Goal: Information Seeking & Learning: Learn about a topic

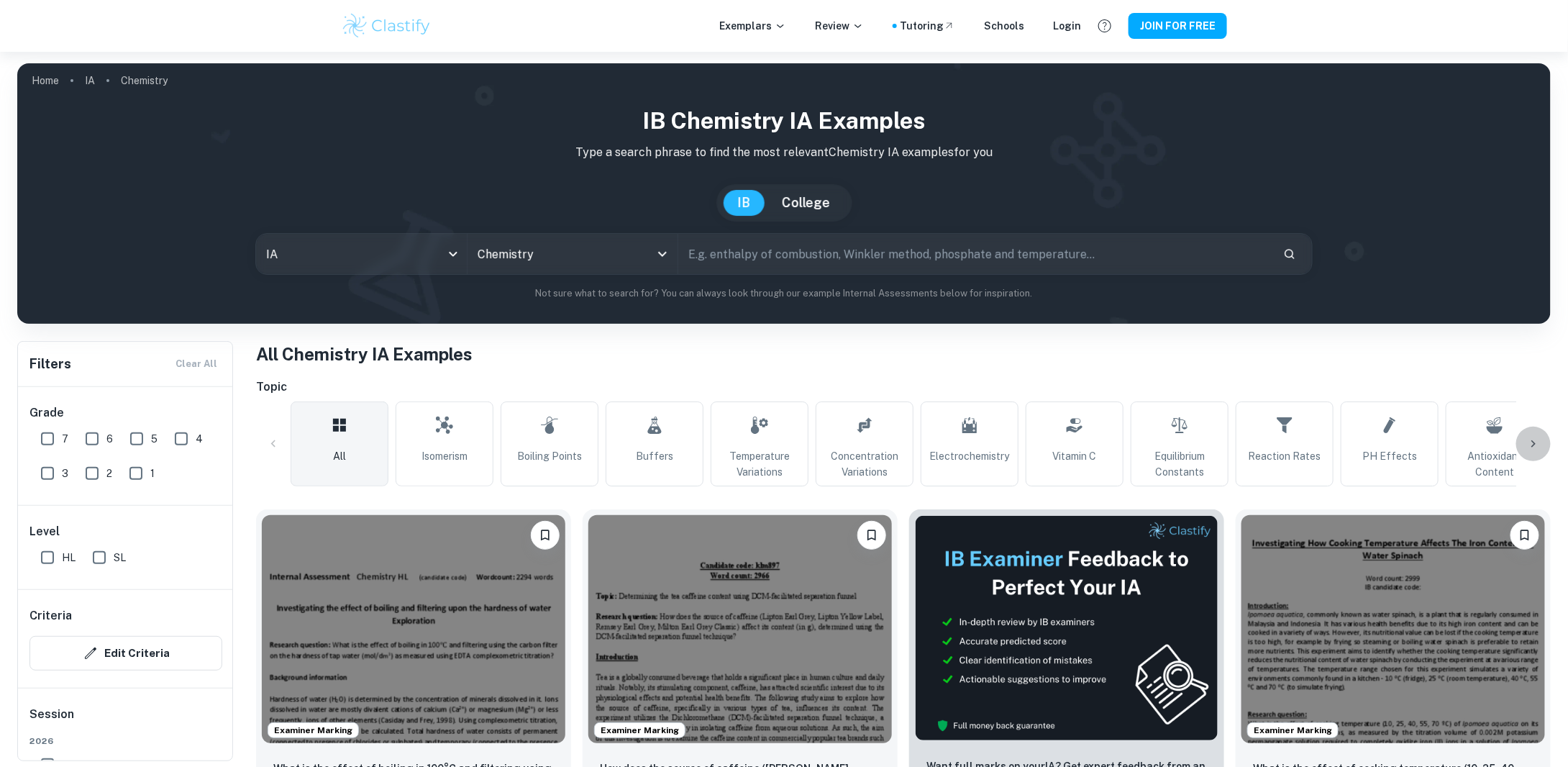
click at [1539, 442] on icon at bounding box center [1534, 444] width 15 height 15
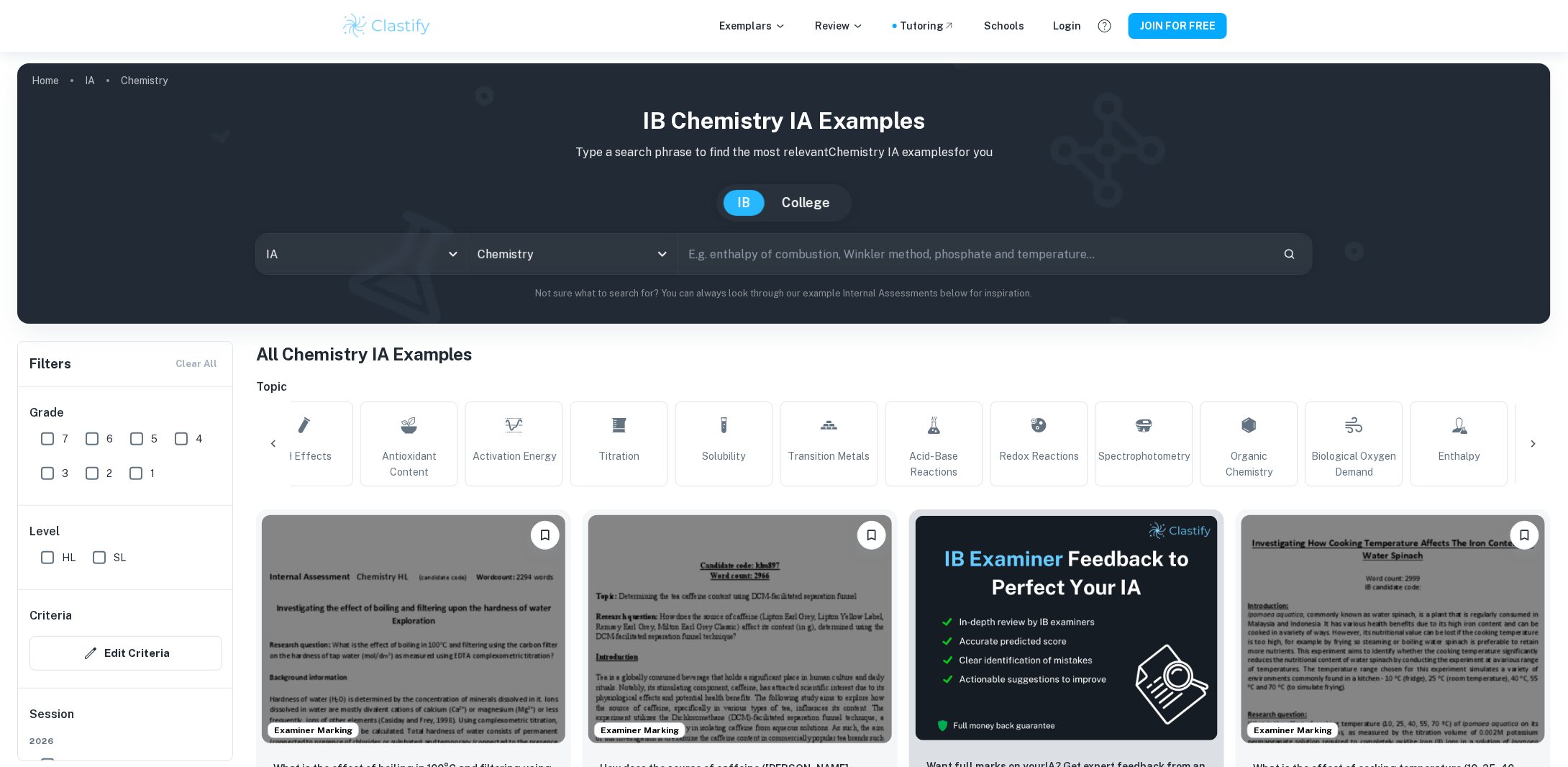
scroll to position [0, 1166]
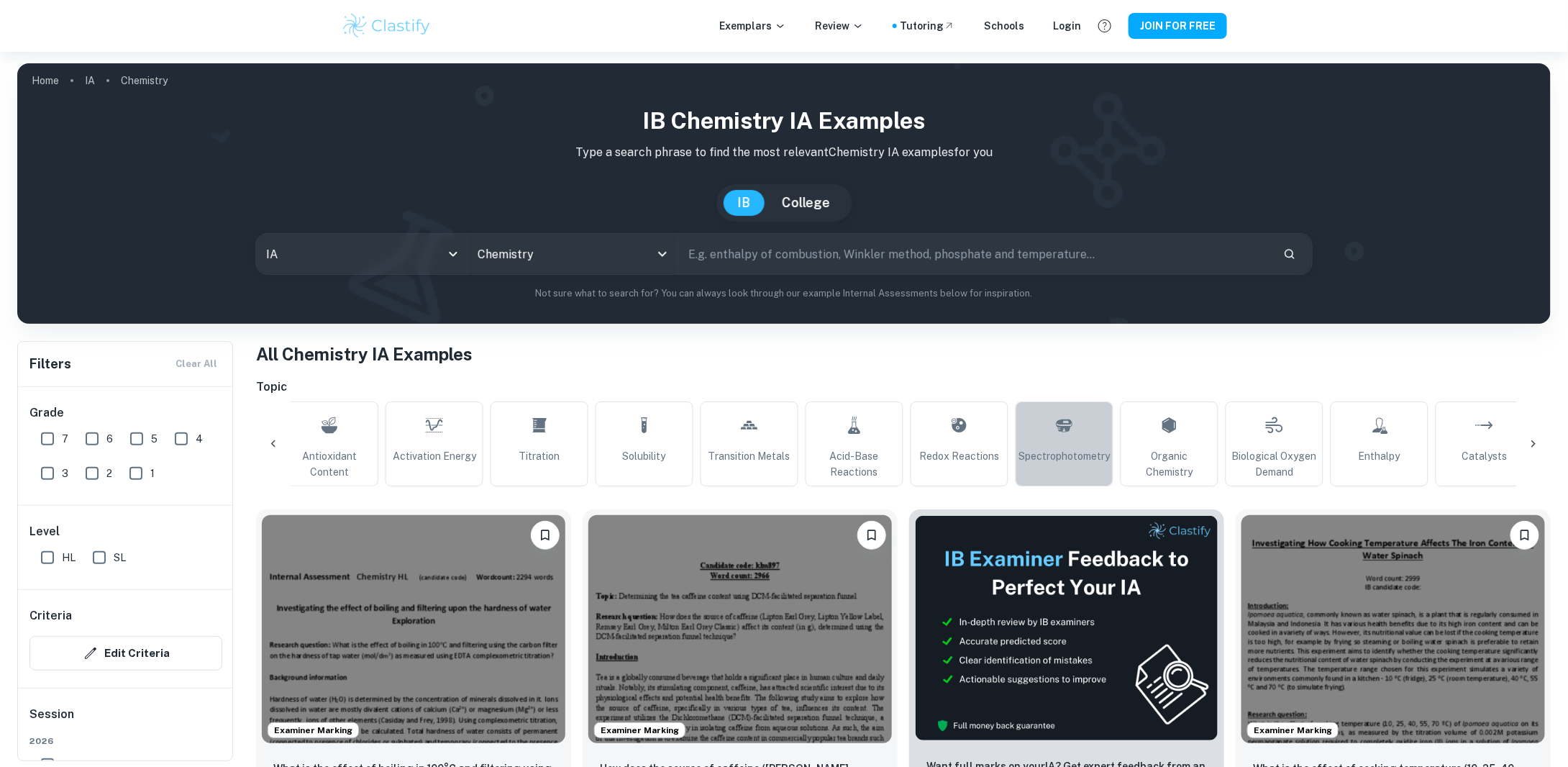
click at [1049, 443] on link "Spectrophotometry" at bounding box center [1065, 444] width 98 height 85
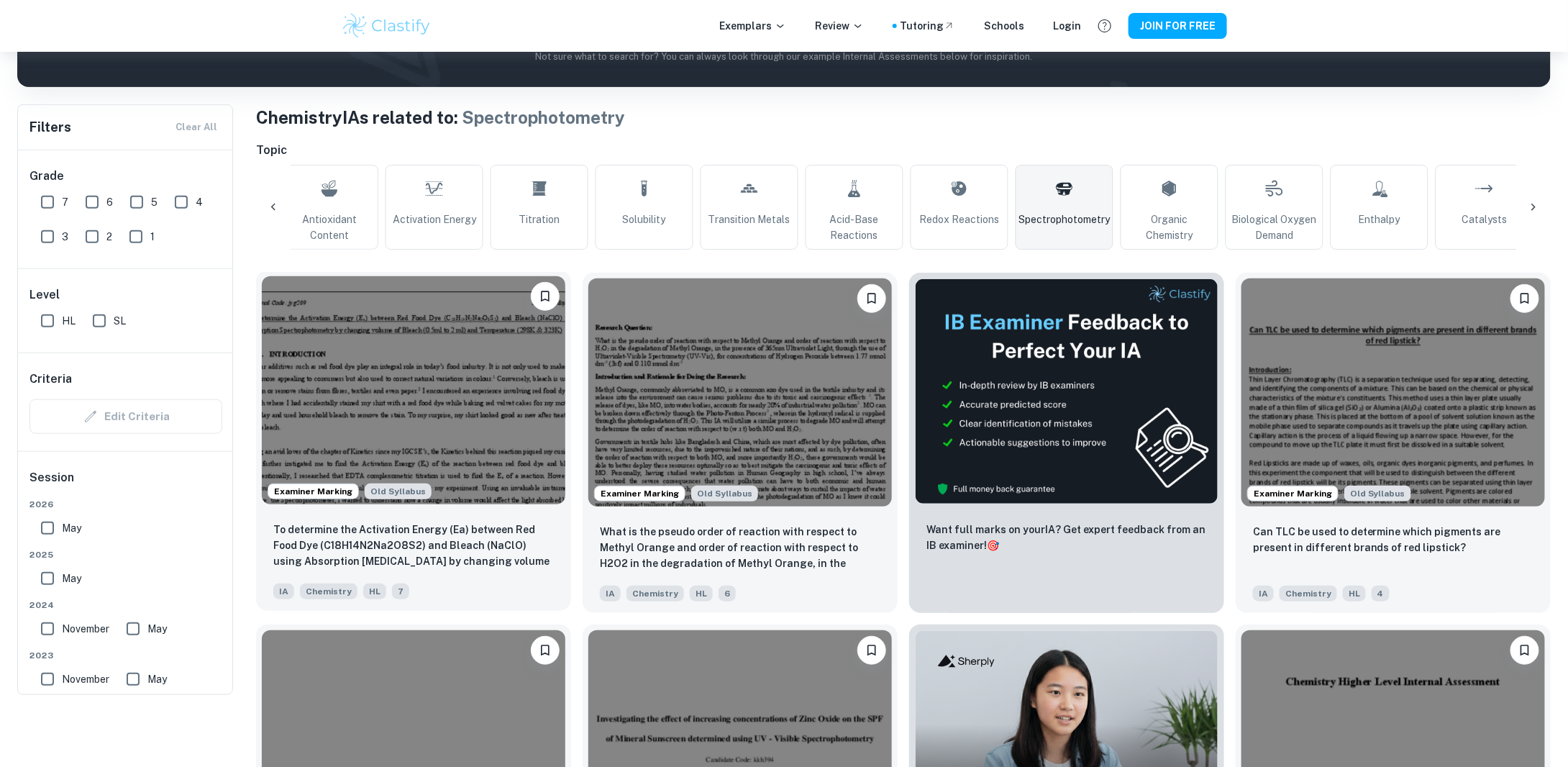
scroll to position [119, 0]
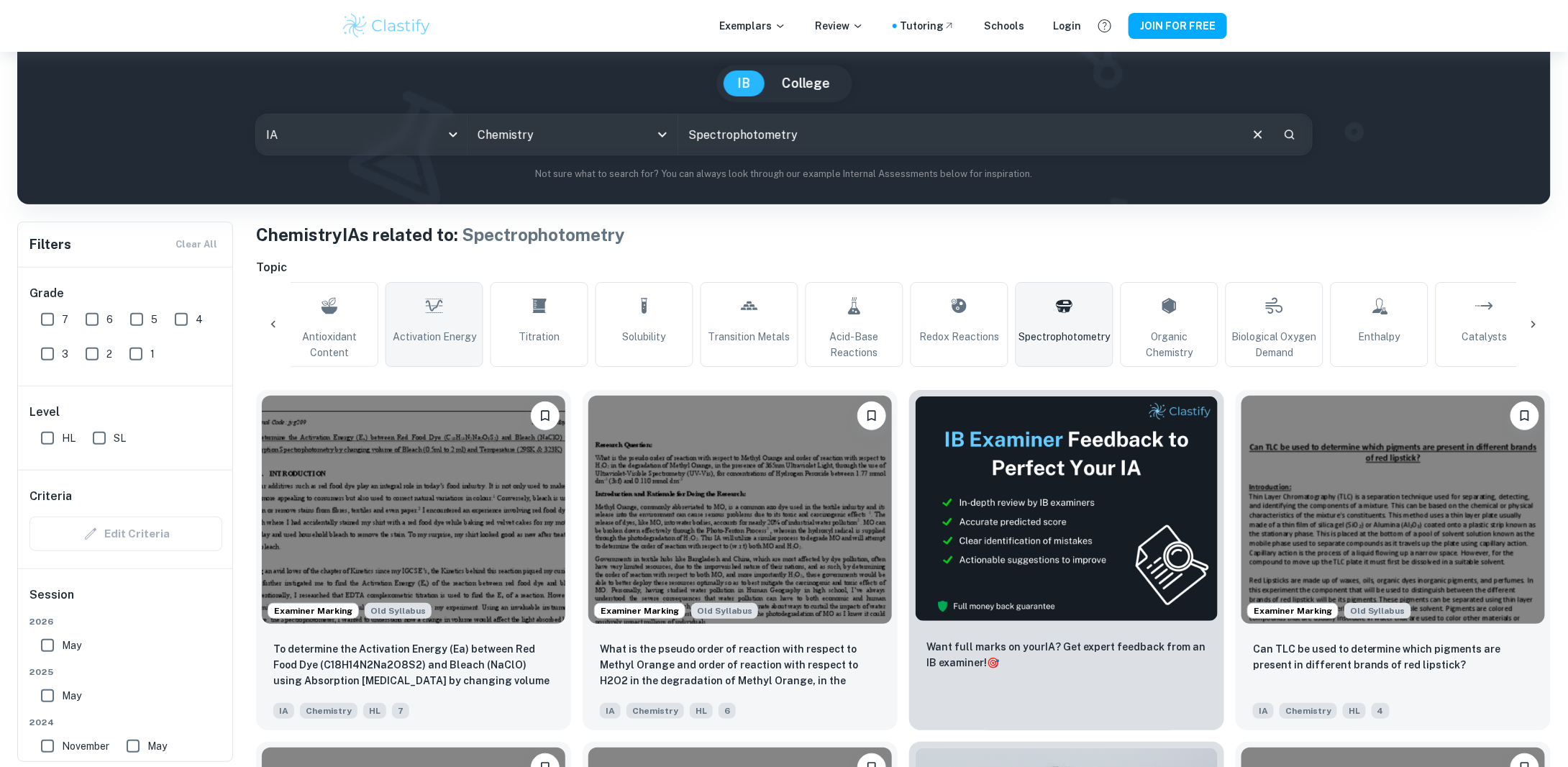
click at [442, 332] on span "Activation Energy" at bounding box center [434, 337] width 83 height 16
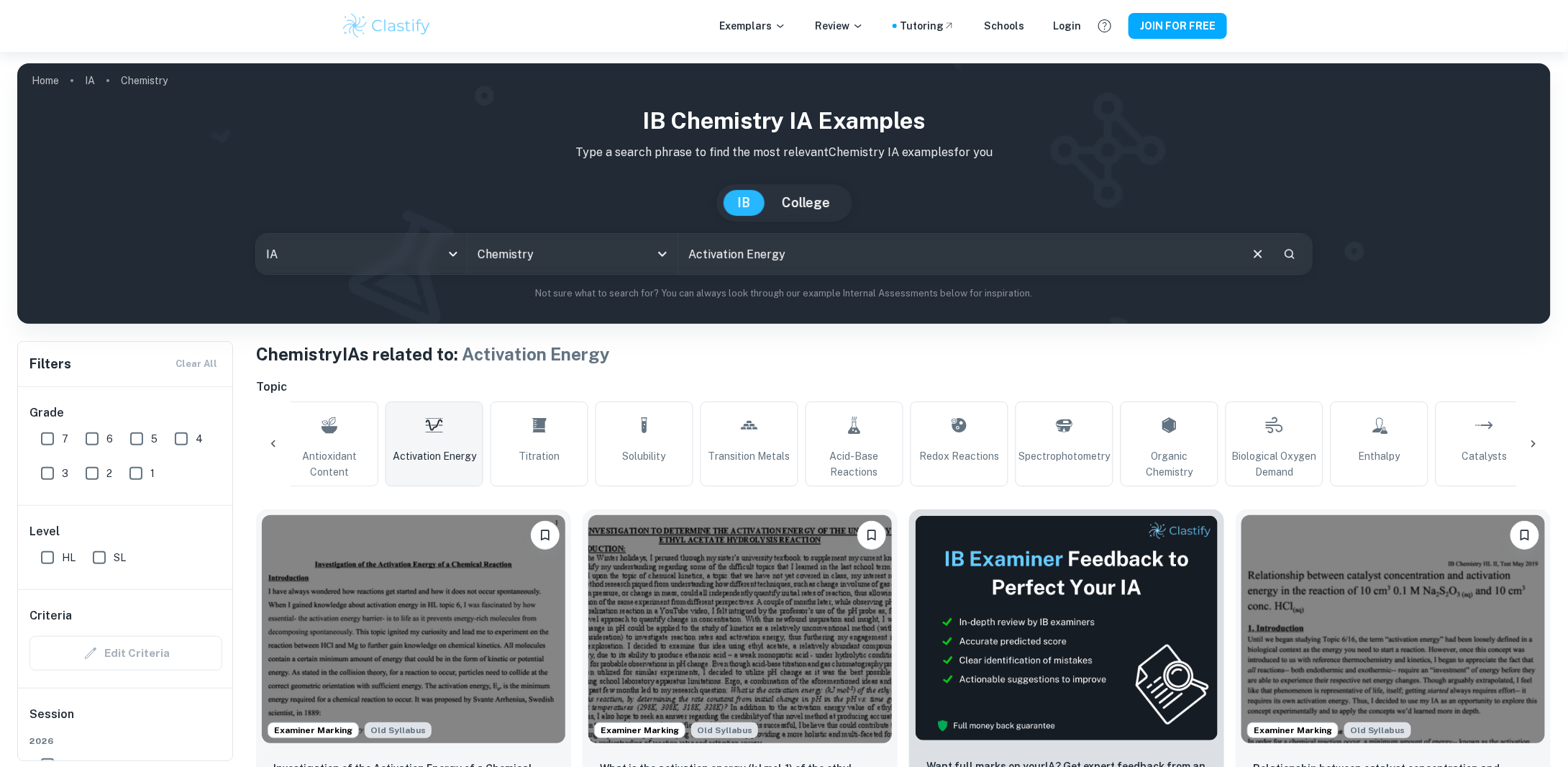
scroll to position [119, 0]
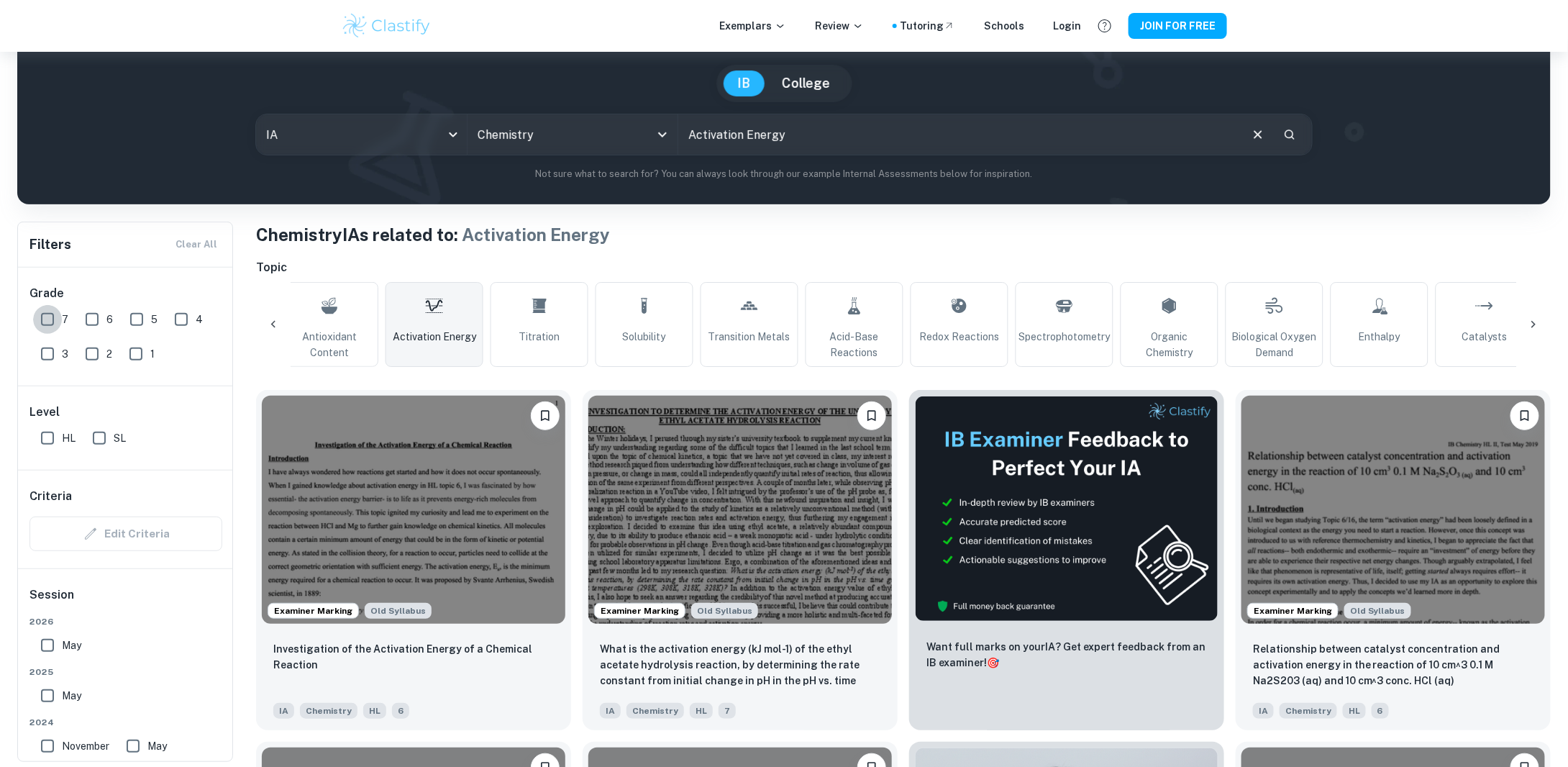
click at [47, 322] on input "7" at bounding box center [47, 319] width 29 height 29
checkbox input "true"
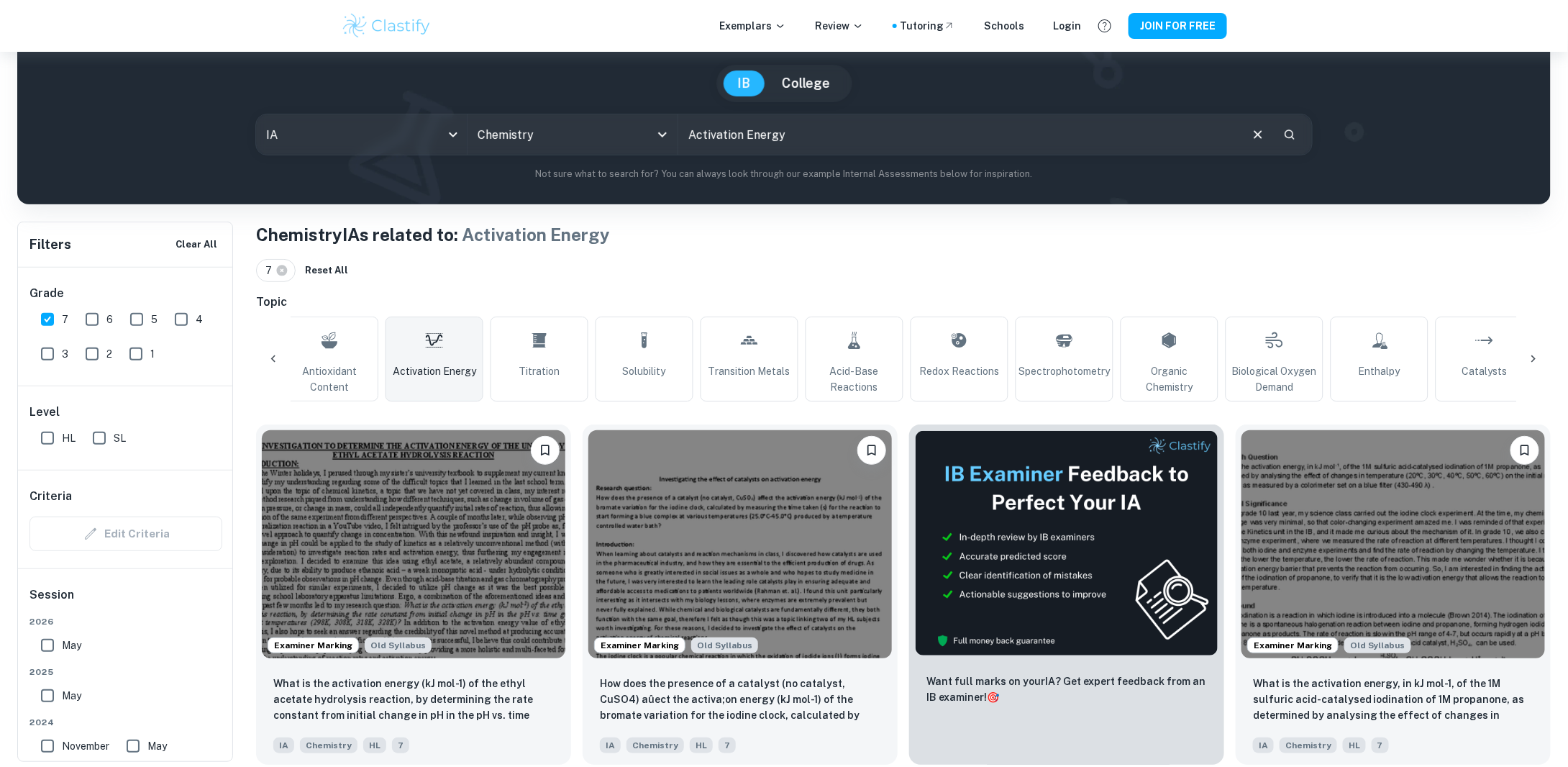
click at [274, 347] on div at bounding box center [273, 358] width 34 height 34
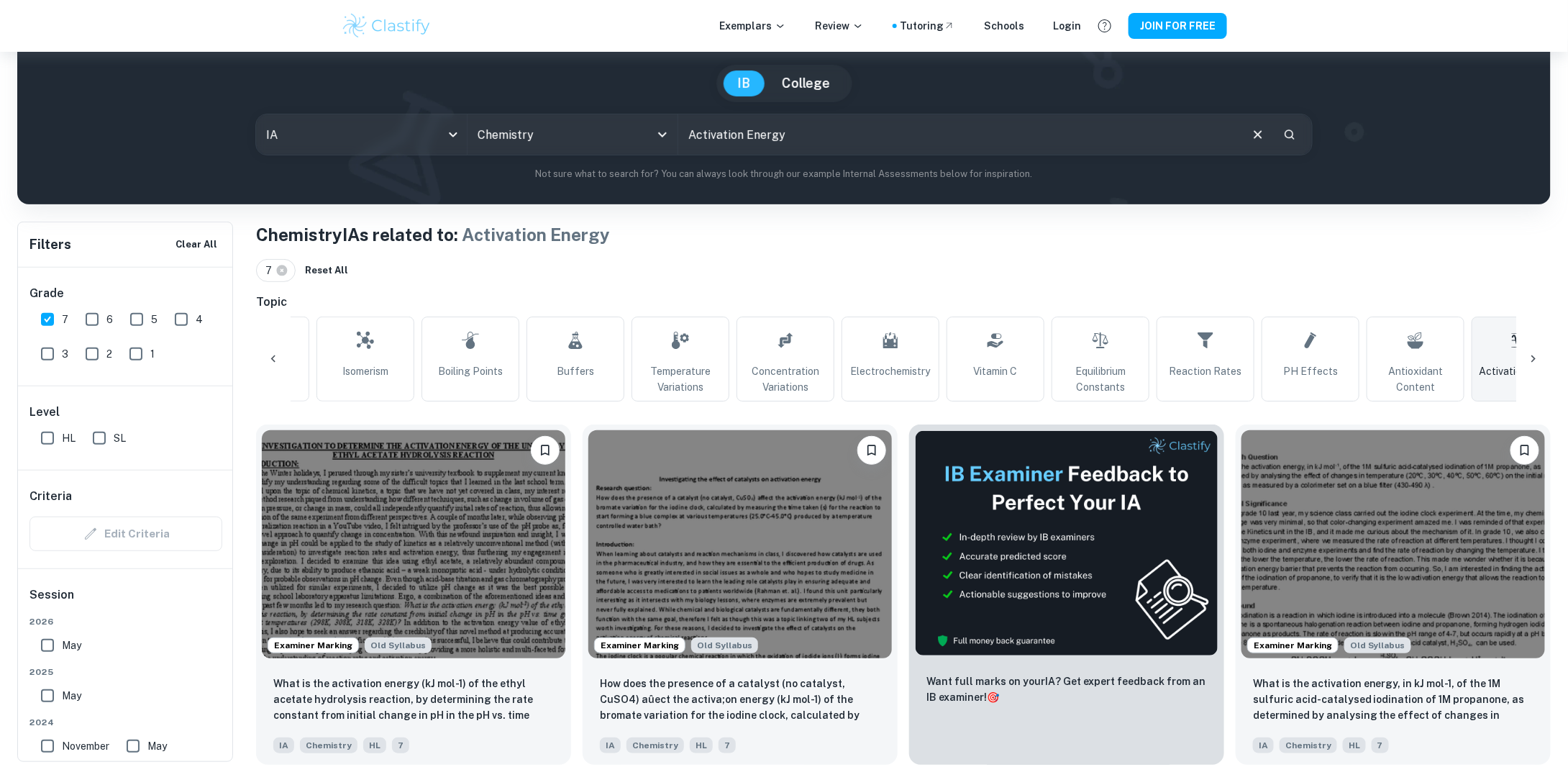
scroll to position [0, 0]
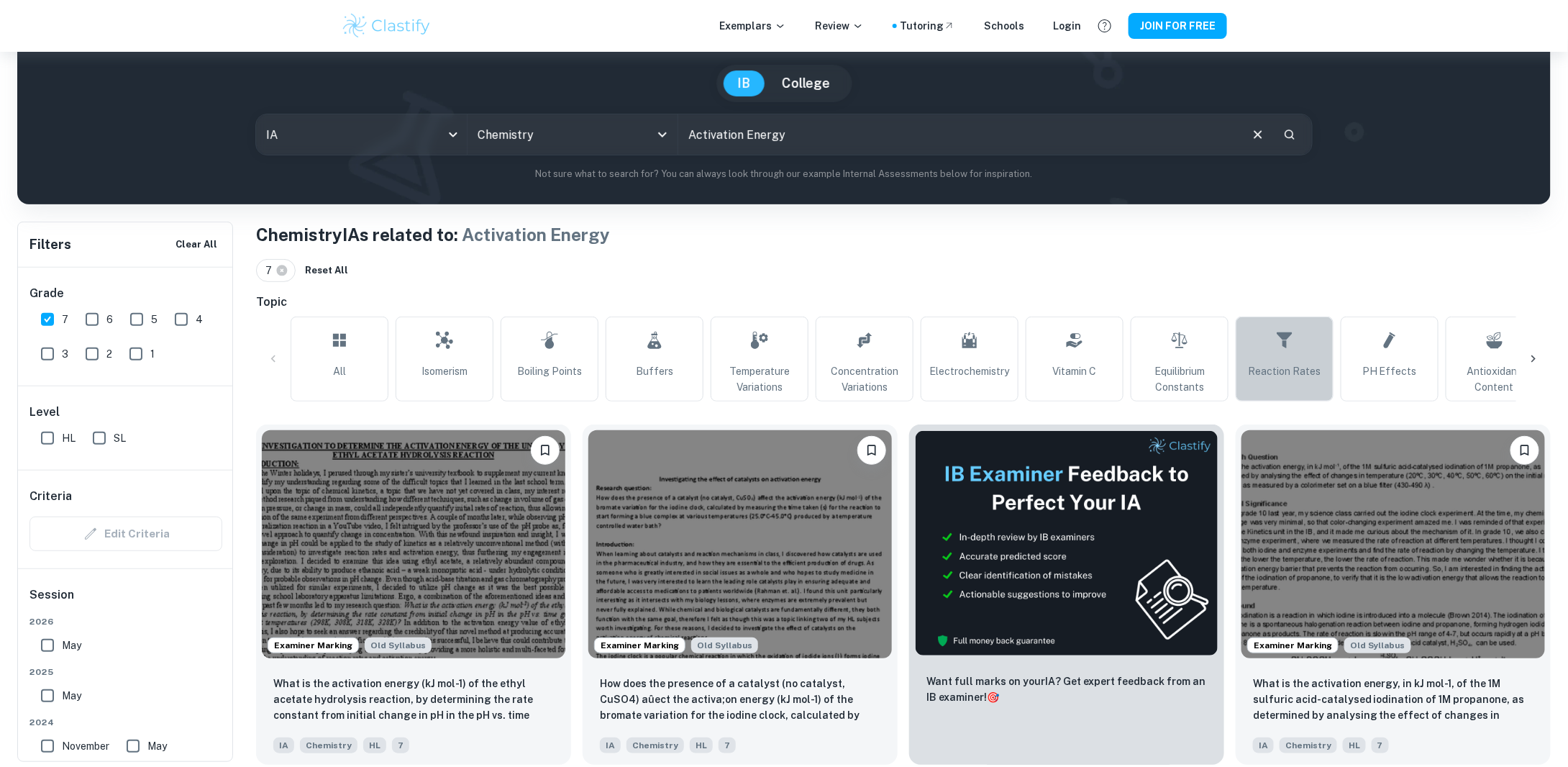
click at [1255, 341] on link "Reaction Rates" at bounding box center [1285, 359] width 98 height 85
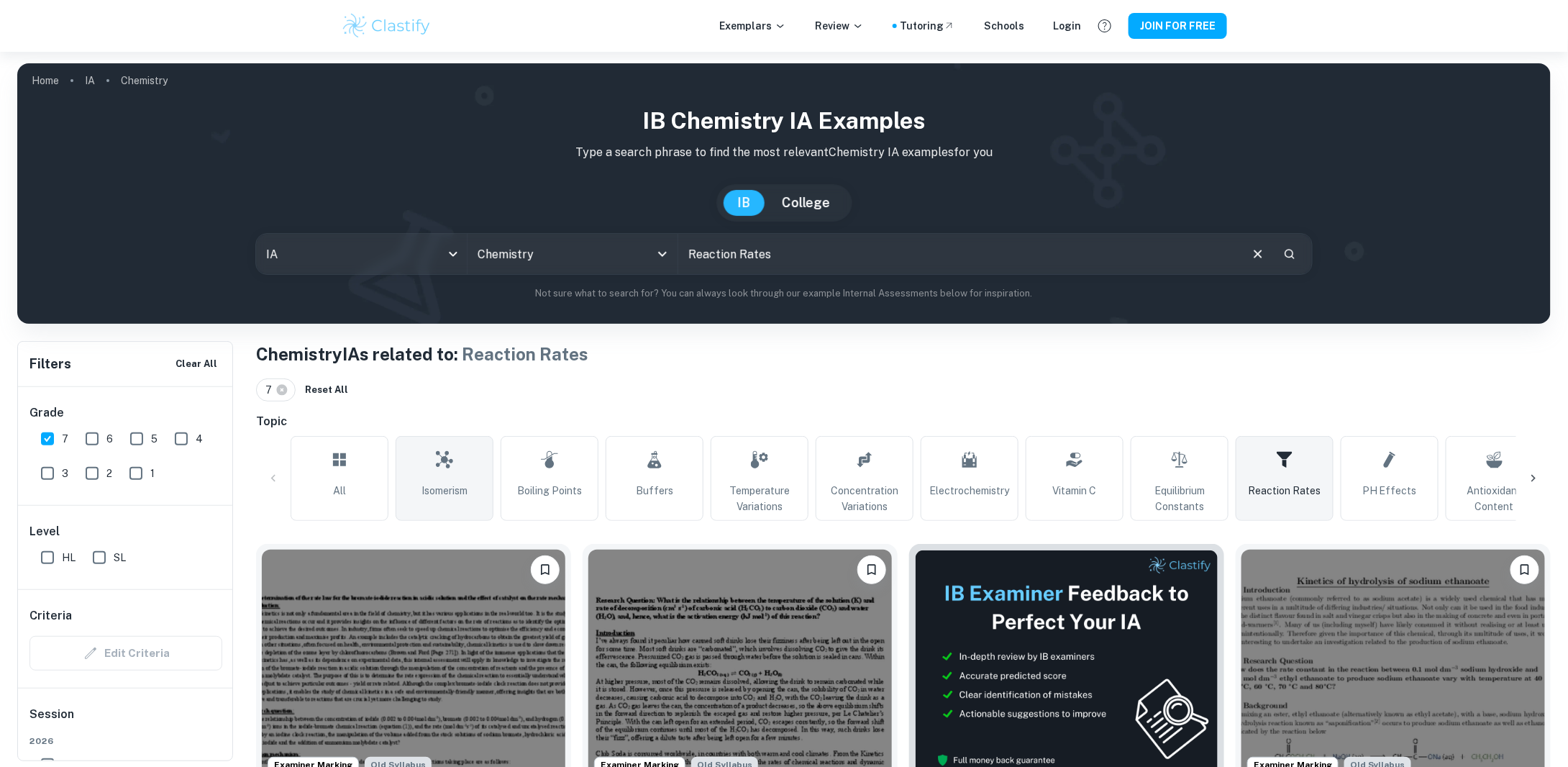
click at [467, 450] on link "Isomerism" at bounding box center [445, 478] width 98 height 85
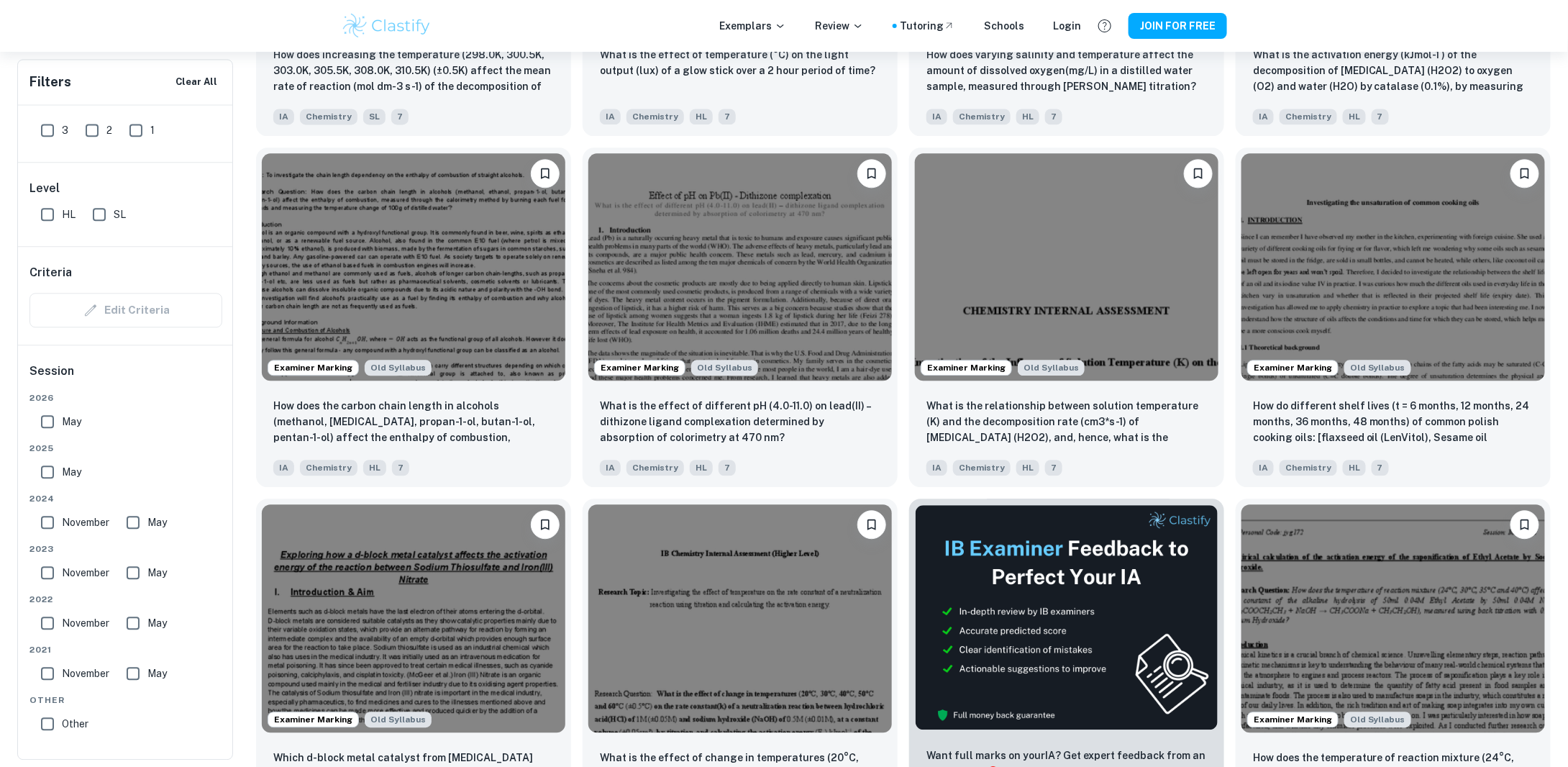
scroll to position [6401, 0]
